Goal: Task Accomplishment & Management: Manage account settings

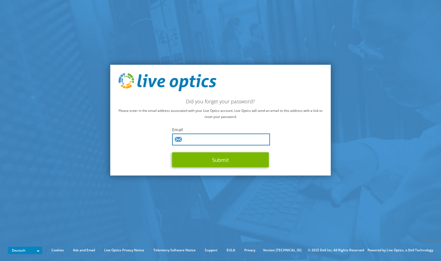
click at [200, 141] on input "text" at bounding box center [221, 139] width 98 height 12
type input "roland.probst@bechtle.com"
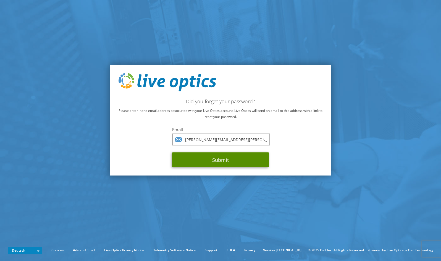
click at [223, 160] on button "Submit" at bounding box center [220, 159] width 97 height 15
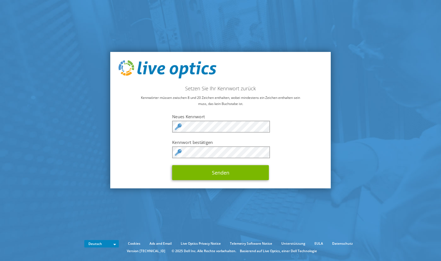
click at [137, 174] on div "Setzen Sie Ihr Kennwort zurück Kennwörter müssen zwischen 8 und 20 Zeichen enth…" at bounding box center [220, 120] width 221 height 137
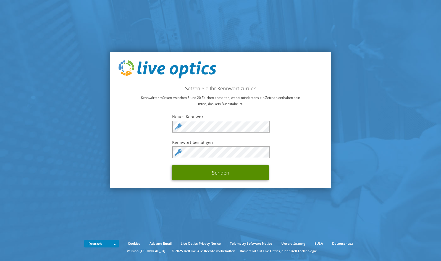
click at [217, 172] on button "Senden" at bounding box center [220, 172] width 97 height 15
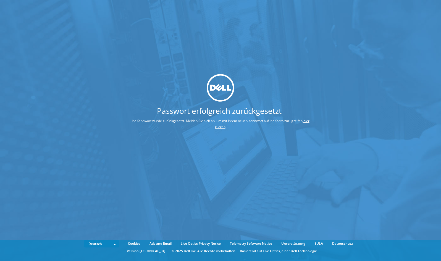
click at [218, 127] on link "hier klicken" at bounding box center [262, 124] width 95 height 11
